Goal: Task Accomplishment & Management: Manage account settings

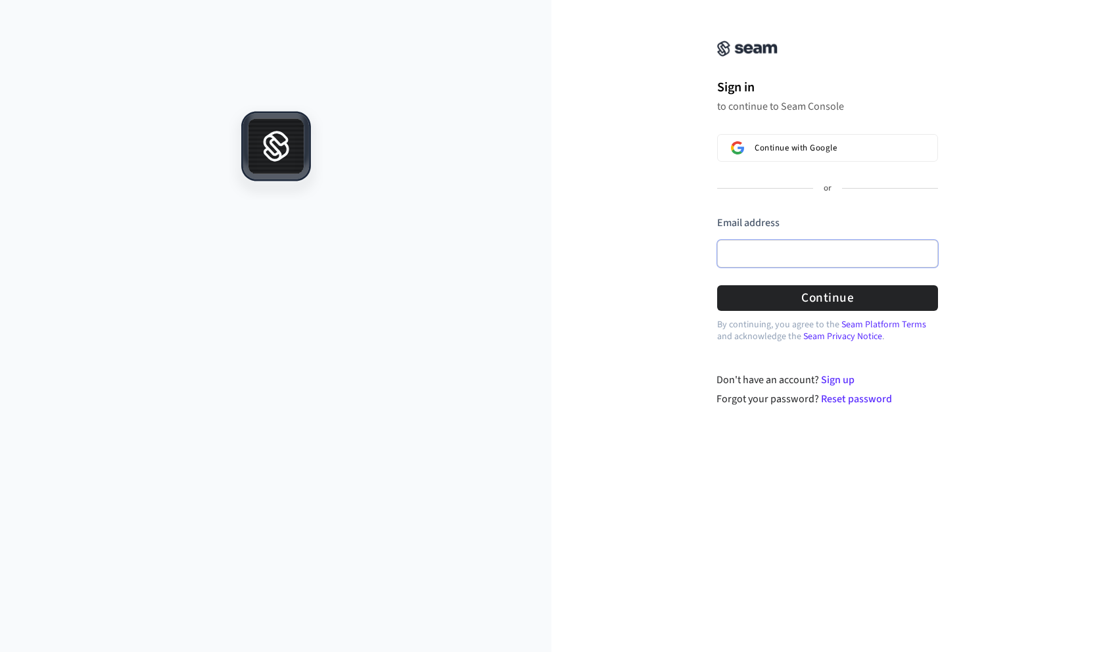
click at [743, 246] on input "Email address" at bounding box center [827, 254] width 221 height 28
click at [639, 395] on div "Sign in to continue to Seam Console Continue with Google or Email address Passw…" at bounding box center [826, 211] width 551 height 391
click at [747, 258] on input "Email address" at bounding box center [827, 254] width 221 height 28
type input "*"
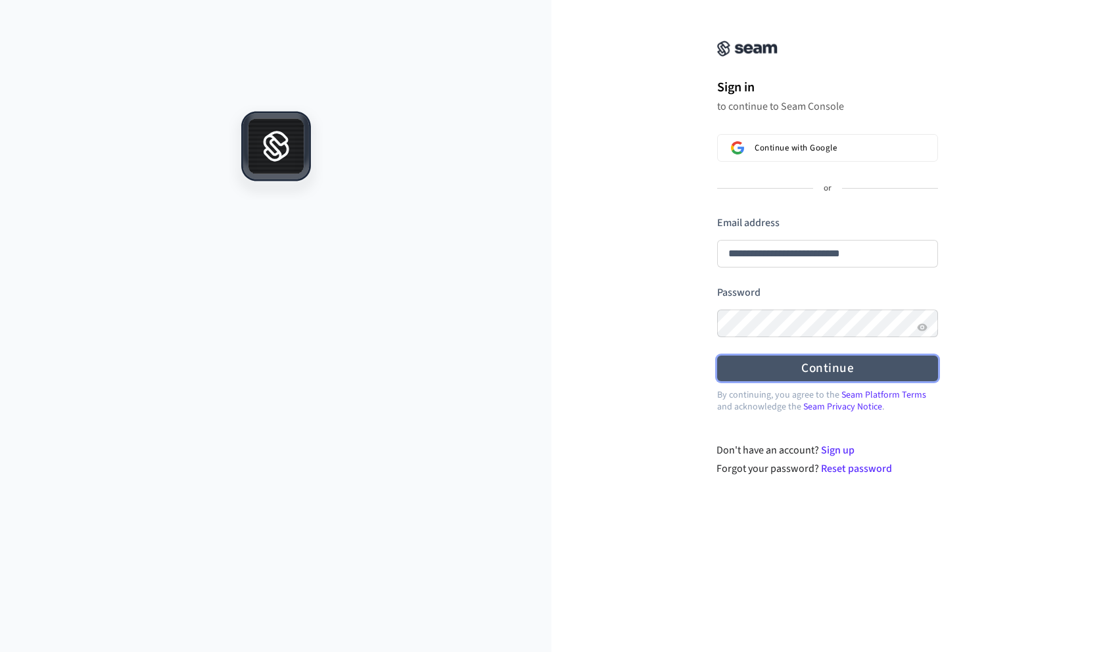
click at [759, 373] on button "Continue" at bounding box center [827, 369] width 221 height 26
type input "**********"
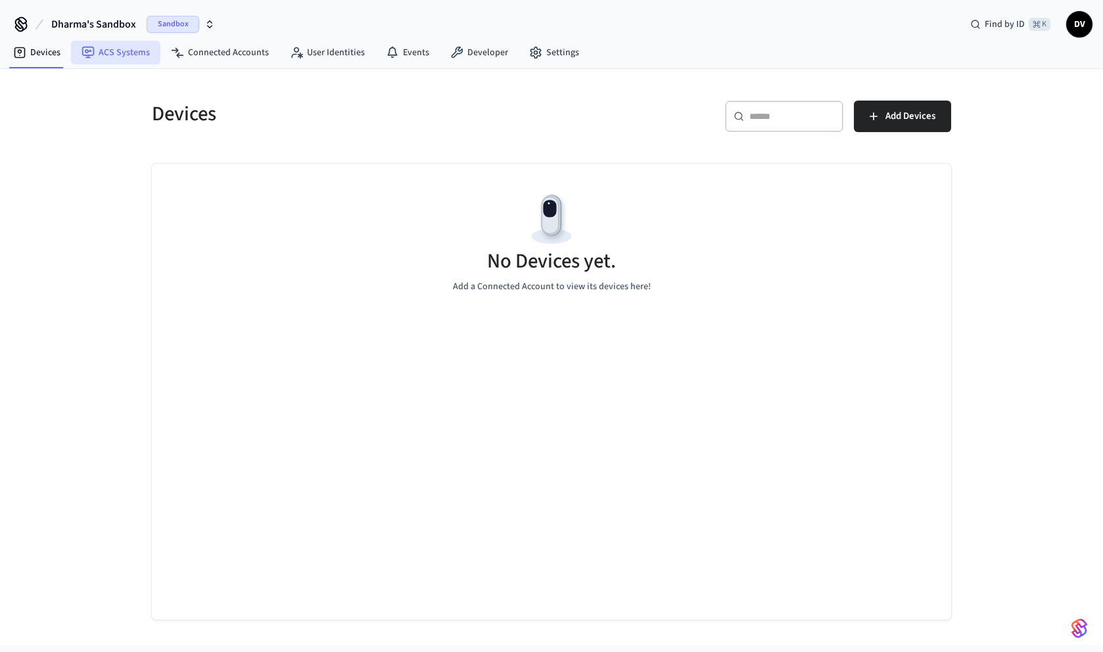
click at [104, 55] on link "ACS Systems" at bounding box center [115, 53] width 89 height 24
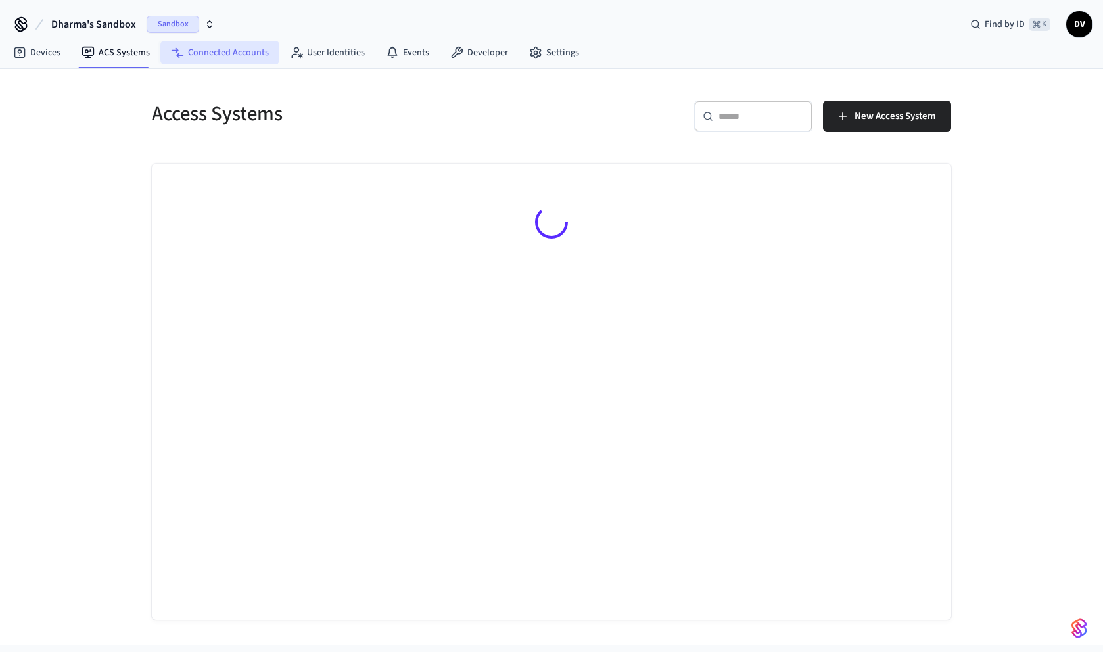
click at [189, 58] on link "Connected Accounts" at bounding box center [219, 53] width 119 height 24
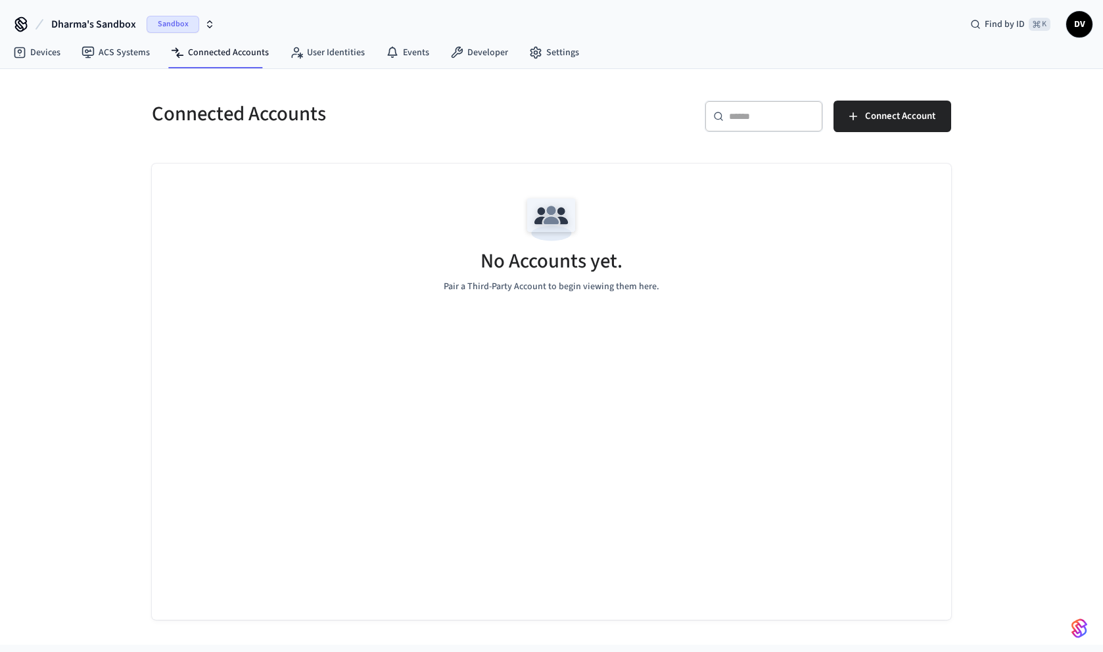
click at [209, 28] on icon "button" at bounding box center [209, 24] width 11 height 11
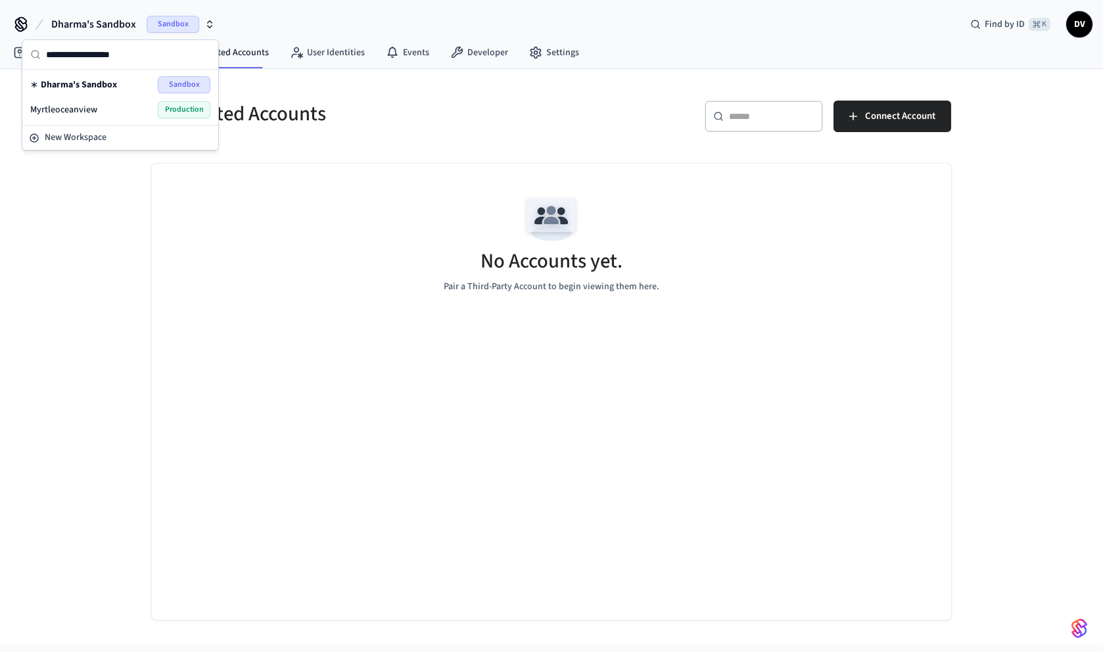
click at [114, 107] on div "Myrtleoceanview Production" at bounding box center [120, 109] width 180 height 17
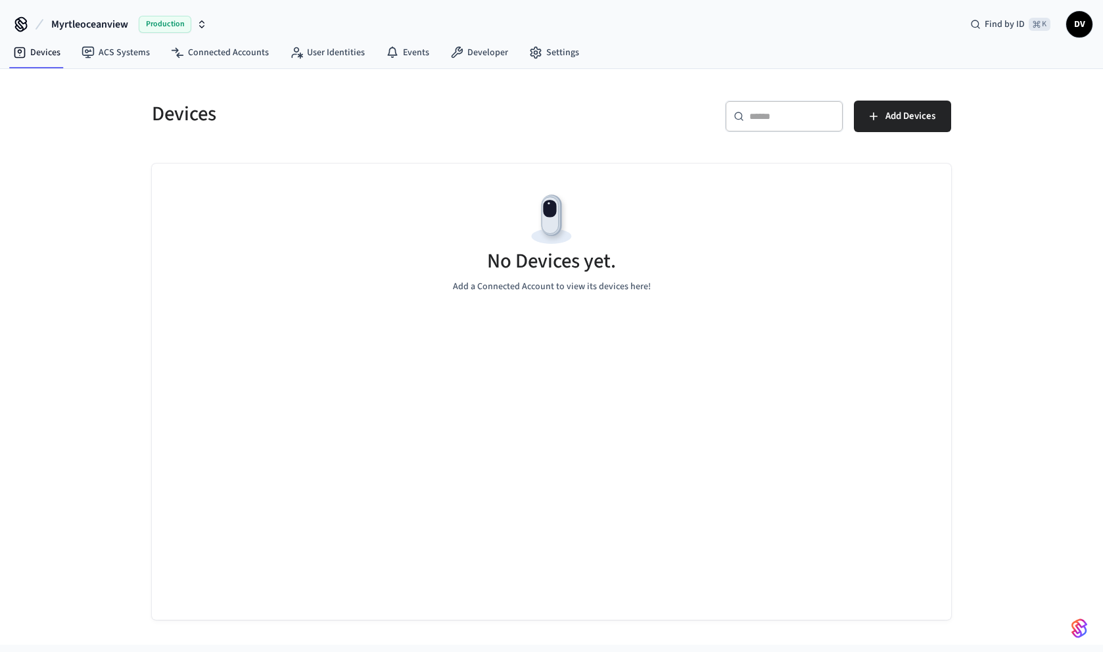
click at [200, 25] on icon "button" at bounding box center [201, 24] width 11 height 11
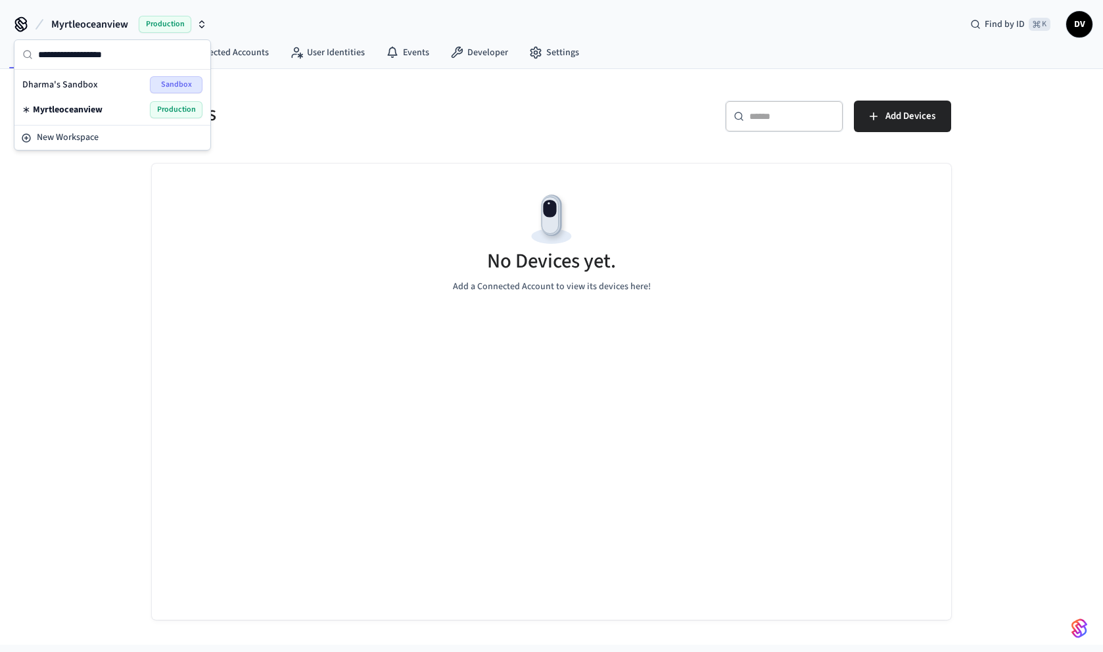
click at [110, 91] on div "Dharma's Sandbox Sandbox" at bounding box center [112, 84] width 180 height 17
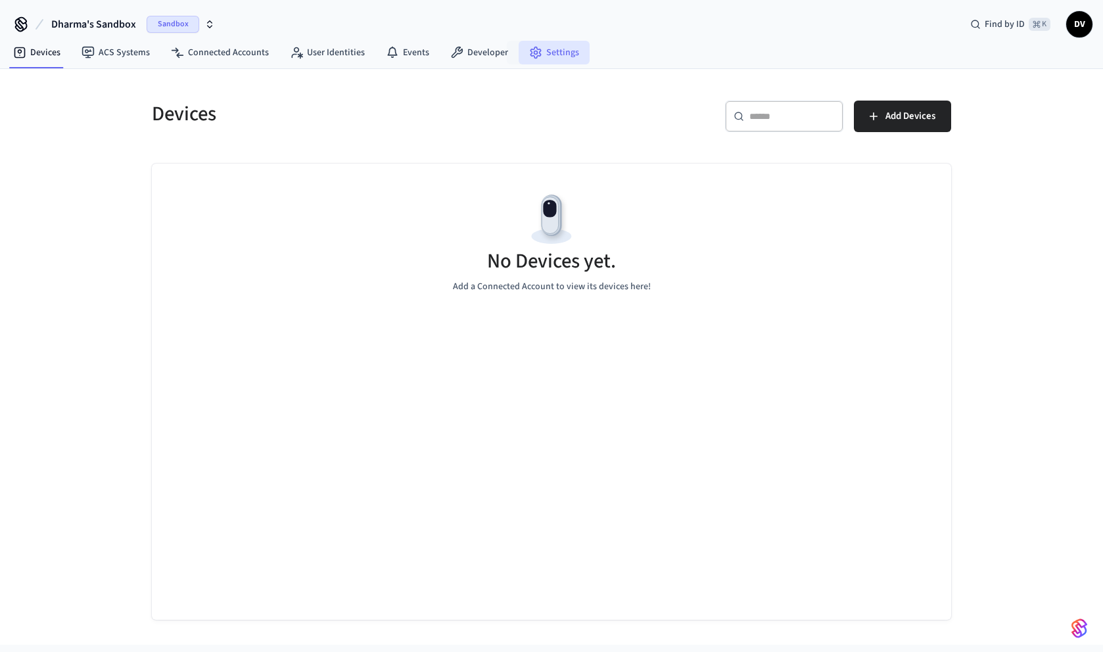
click at [530, 56] on icon at bounding box center [535, 52] width 10 height 11
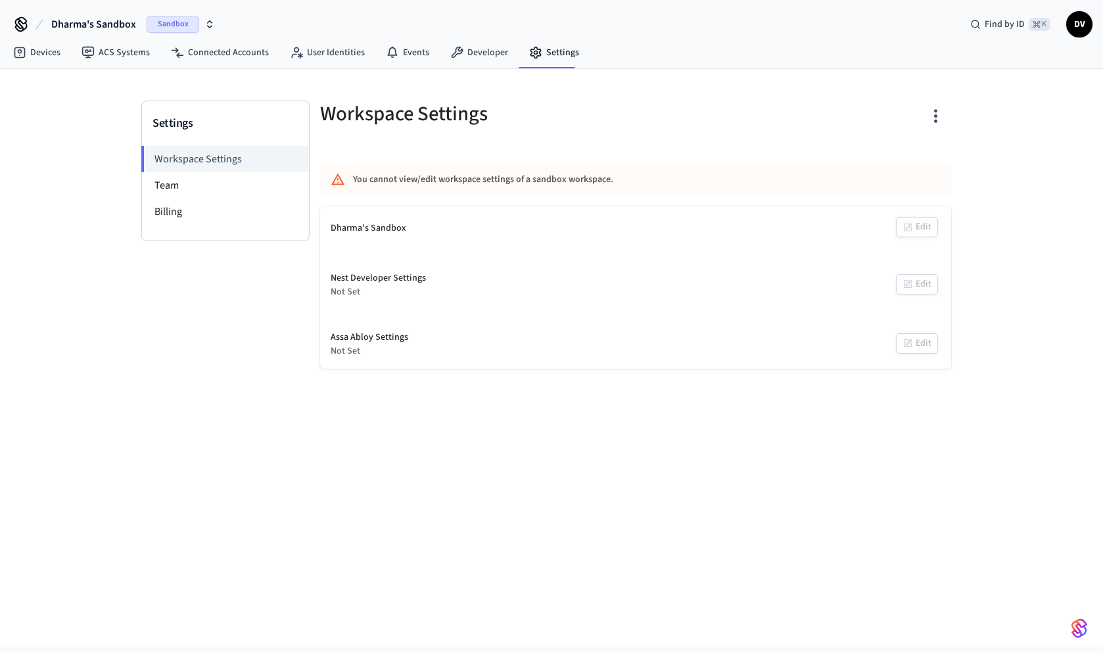
click at [929, 116] on icon "button" at bounding box center [935, 116] width 20 height 20
click at [888, 242] on div "Delete Workspace" at bounding box center [884, 242] width 91 height 14
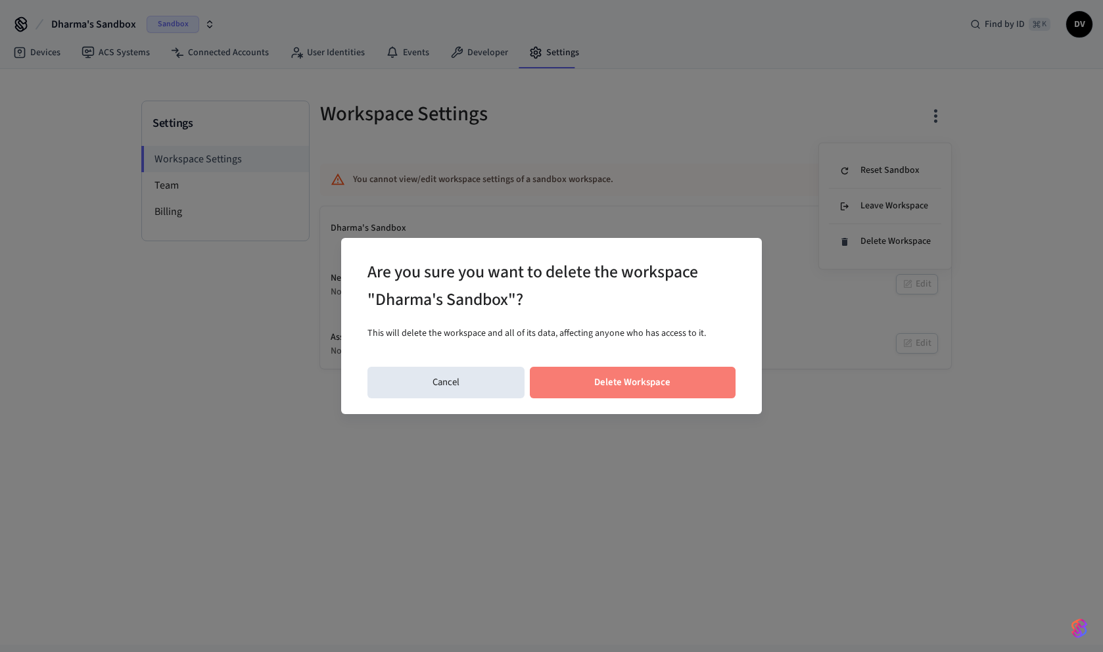
click at [601, 384] on button "Delete Workspace" at bounding box center [633, 383] width 206 height 32
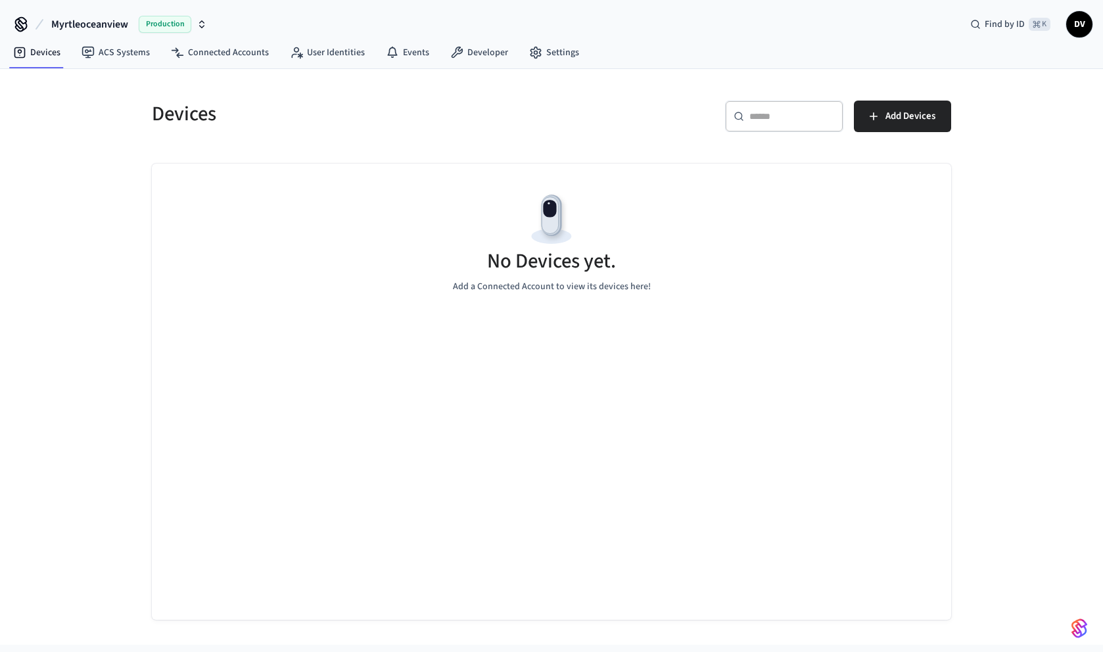
click at [204, 18] on div "Production" at bounding box center [173, 24] width 68 height 17
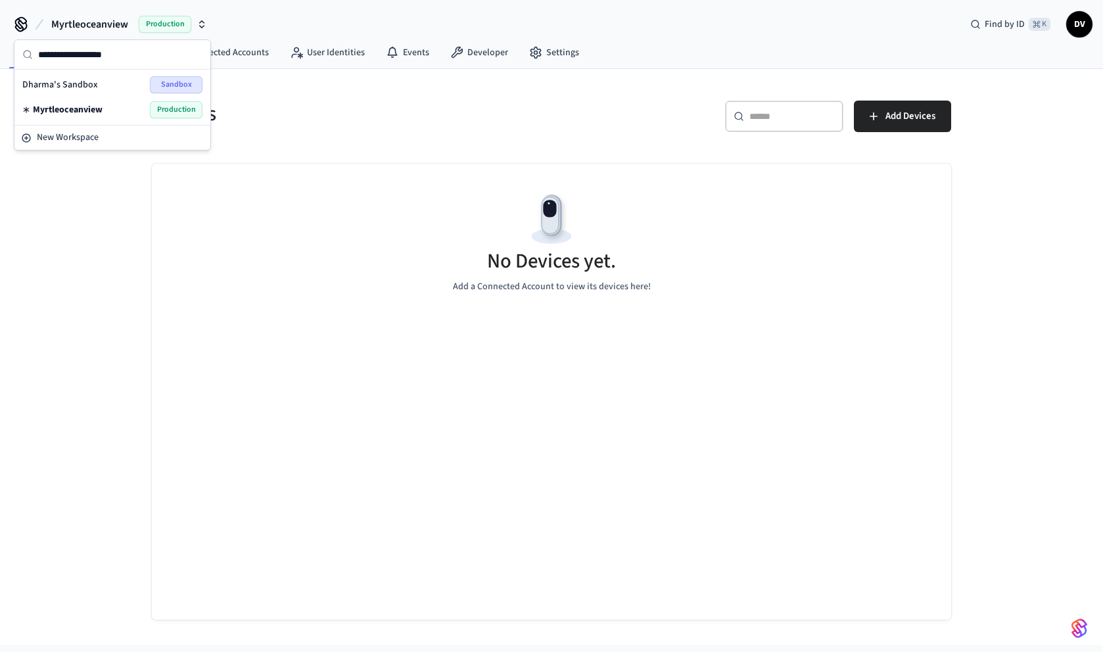
click at [90, 88] on span "Dharma's Sandbox" at bounding box center [60, 84] width 76 height 13
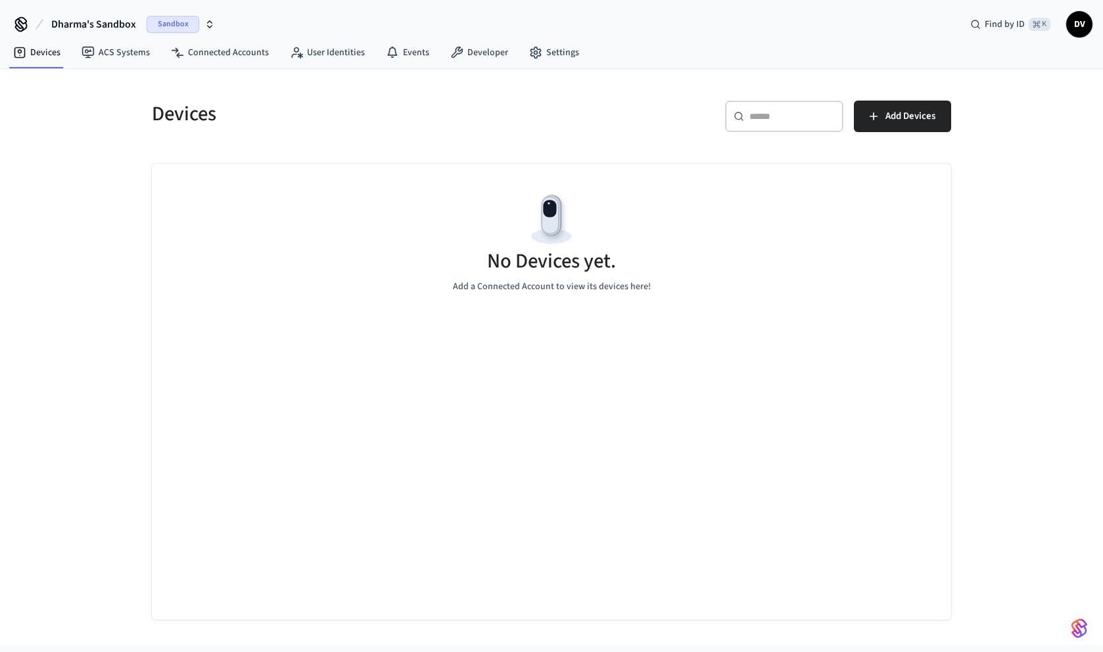
click at [208, 28] on icon "button" at bounding box center [209, 24] width 11 height 11
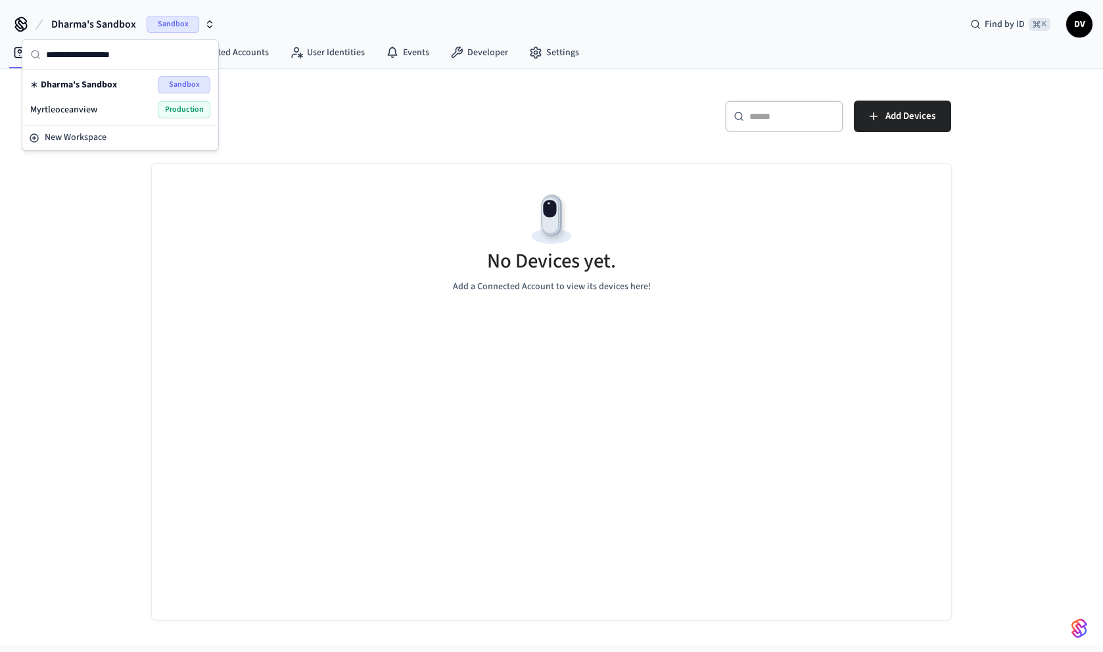
click at [116, 116] on div "Myrtleoceanview Production" at bounding box center [120, 109] width 180 height 17
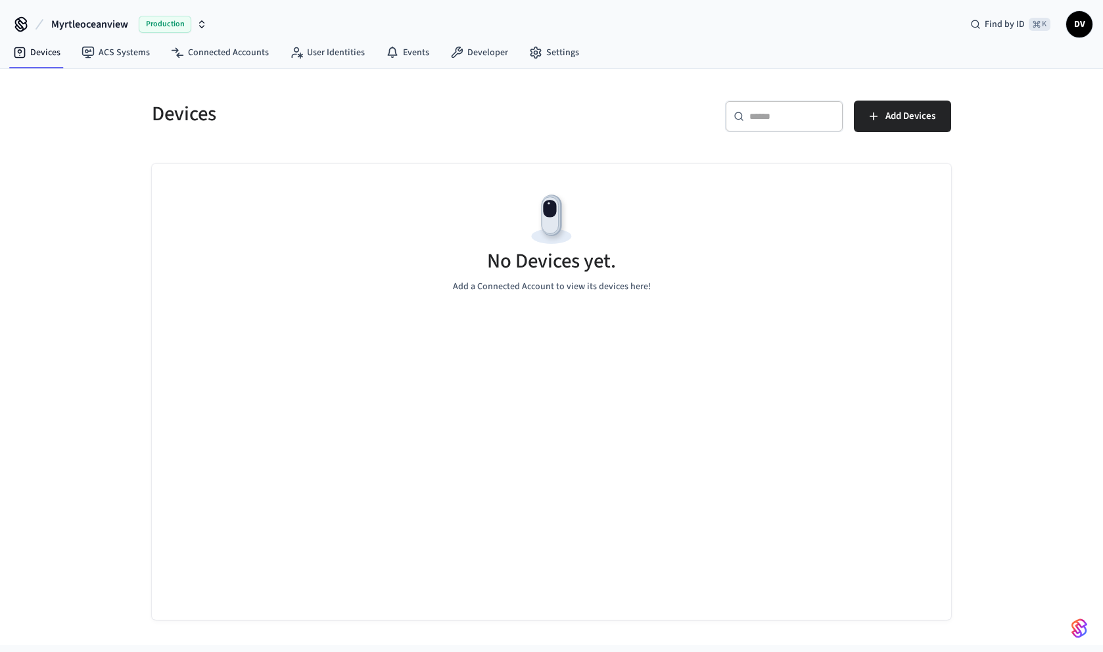
click at [215, 27] on div "Myrtleoceanview Production Find by ID ⌘ K DV" at bounding box center [551, 19] width 1103 height 38
click at [204, 27] on icon "button" at bounding box center [201, 24] width 11 height 11
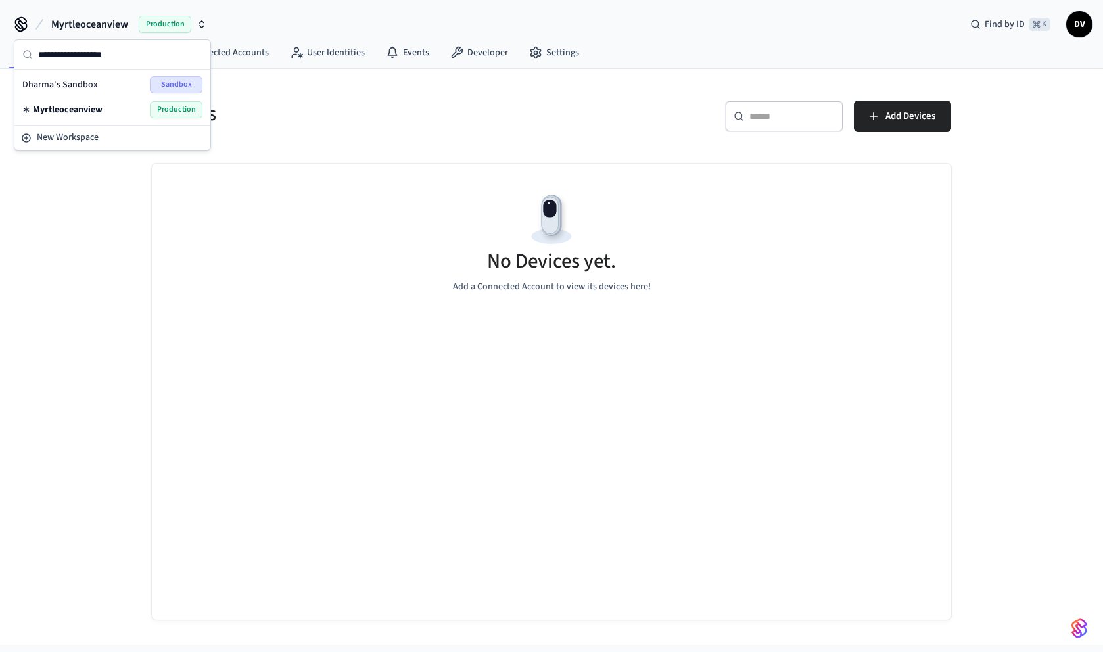
click at [257, 26] on div "Myrtleoceanview Production Find by ID ⌘ K DV" at bounding box center [551, 19] width 1103 height 38
